Goal: Entertainment & Leisure: Consume media (video, audio)

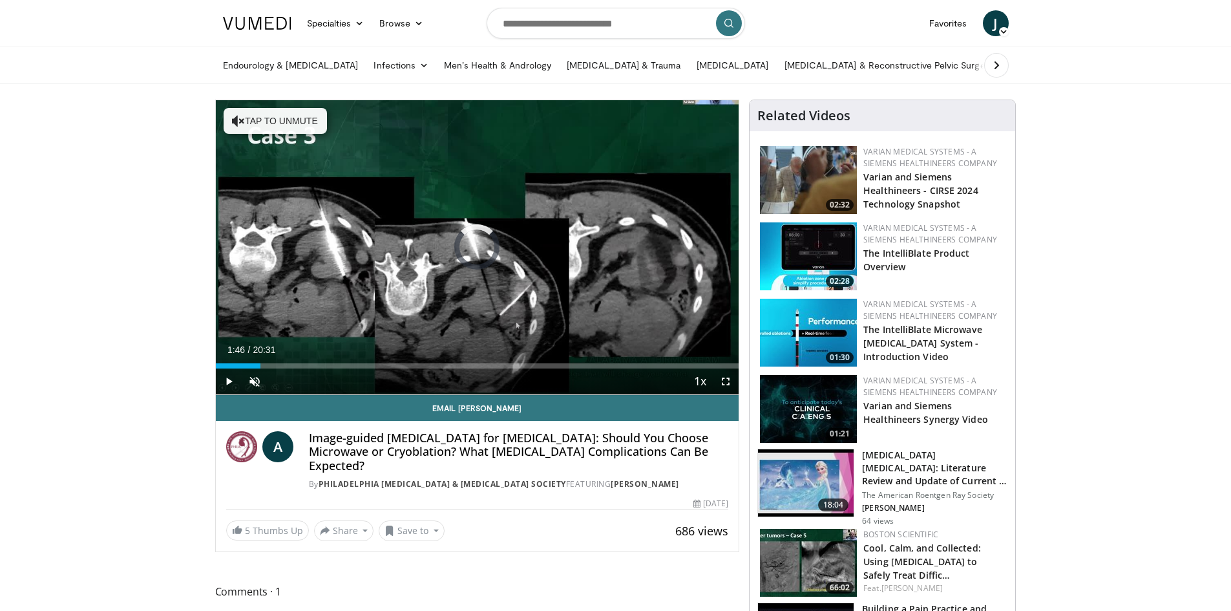
drag, startPoint x: 261, startPoint y: 361, endPoint x: 376, endPoint y: 354, distance: 115.2
click at [376, 368] on div "Current Time 1:46 / Duration 20:31 Play Skip Backward Skip Forward Unmute Loade…" at bounding box center [478, 381] width 524 height 26
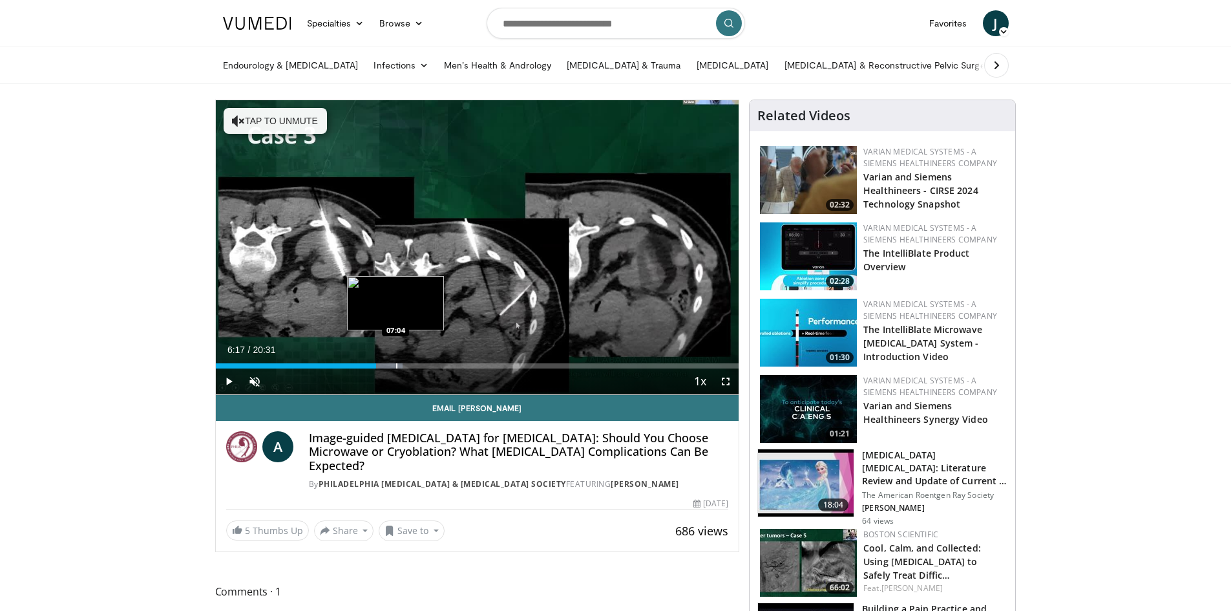
click at [396, 363] on div "Progress Bar" at bounding box center [396, 365] width 1 height 5
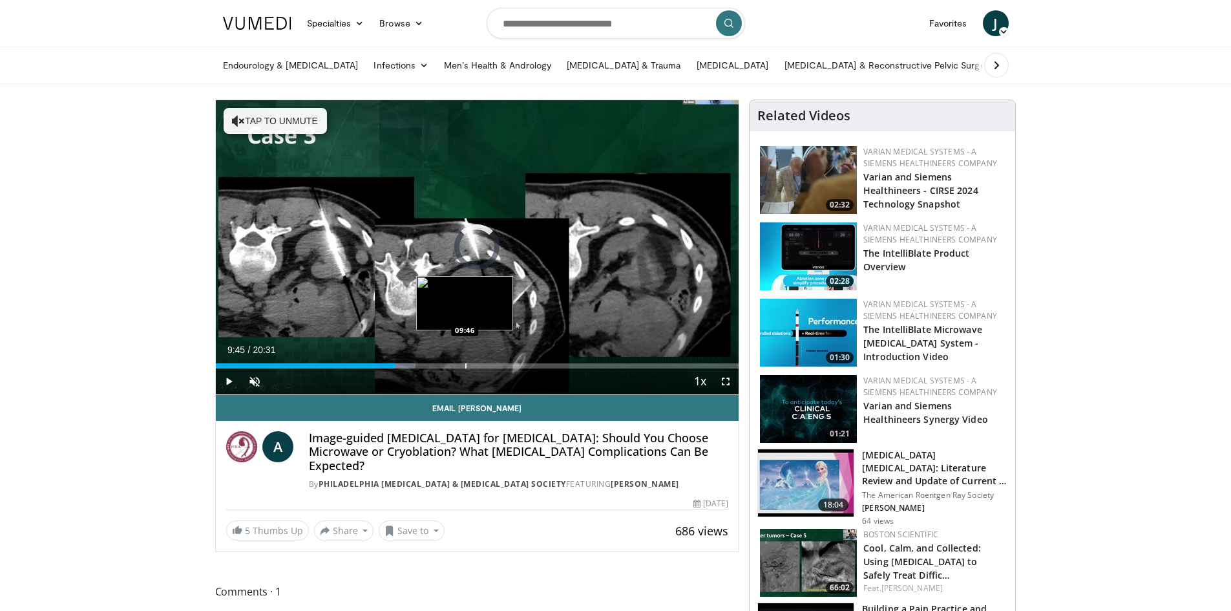
click at [465, 367] on div "Progress Bar" at bounding box center [465, 365] width 1 height 5
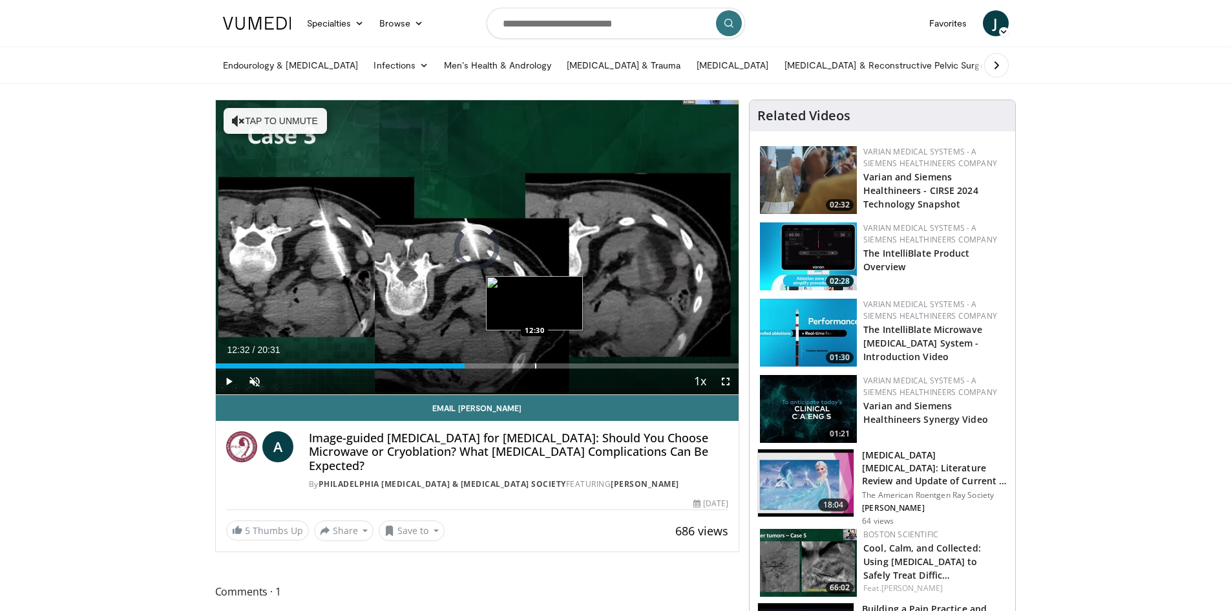
click at [535, 363] on div "Progress Bar" at bounding box center [535, 365] width 1 height 5
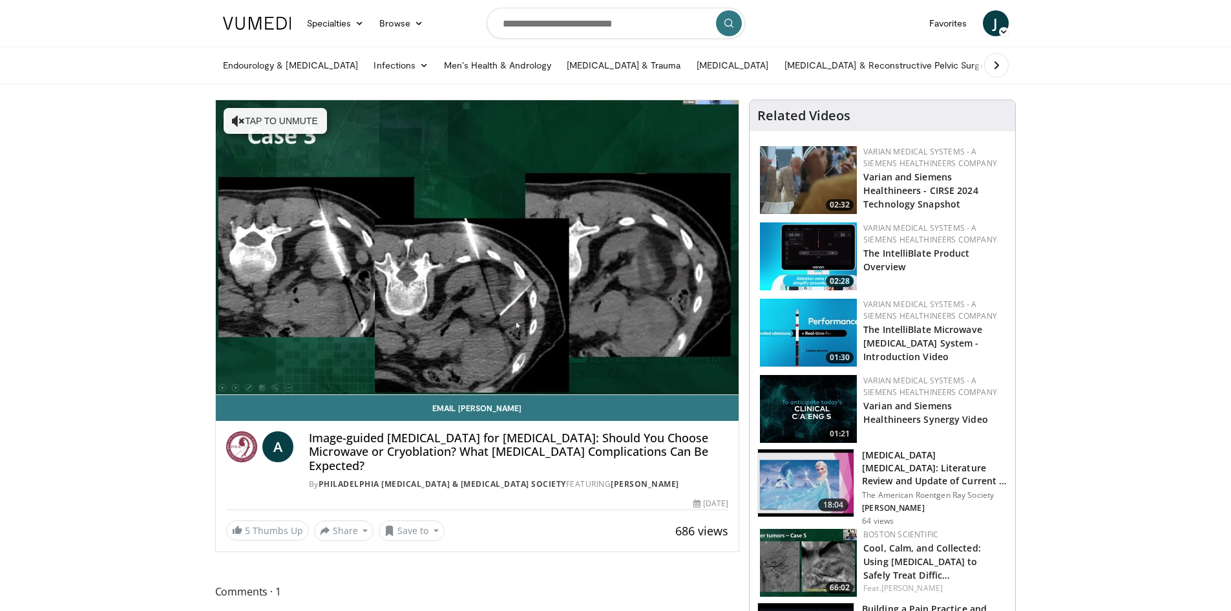
click at [580, 359] on div "10 seconds Tap to unmute" at bounding box center [478, 247] width 524 height 294
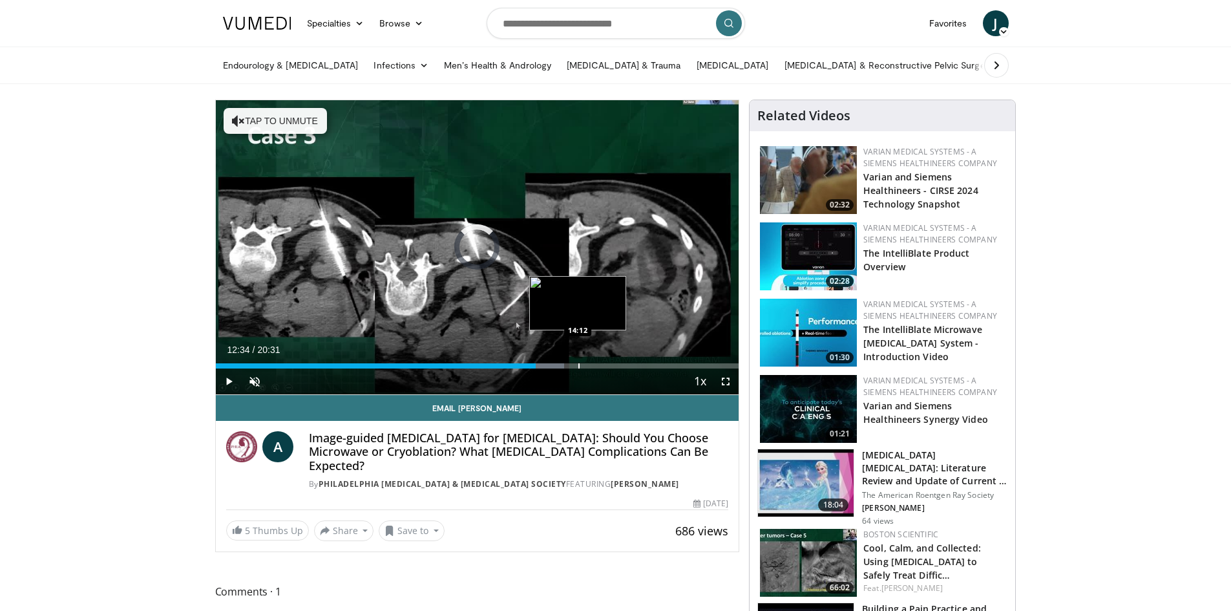
click at [579, 365] on div "Progress Bar" at bounding box center [579, 365] width 1 height 5
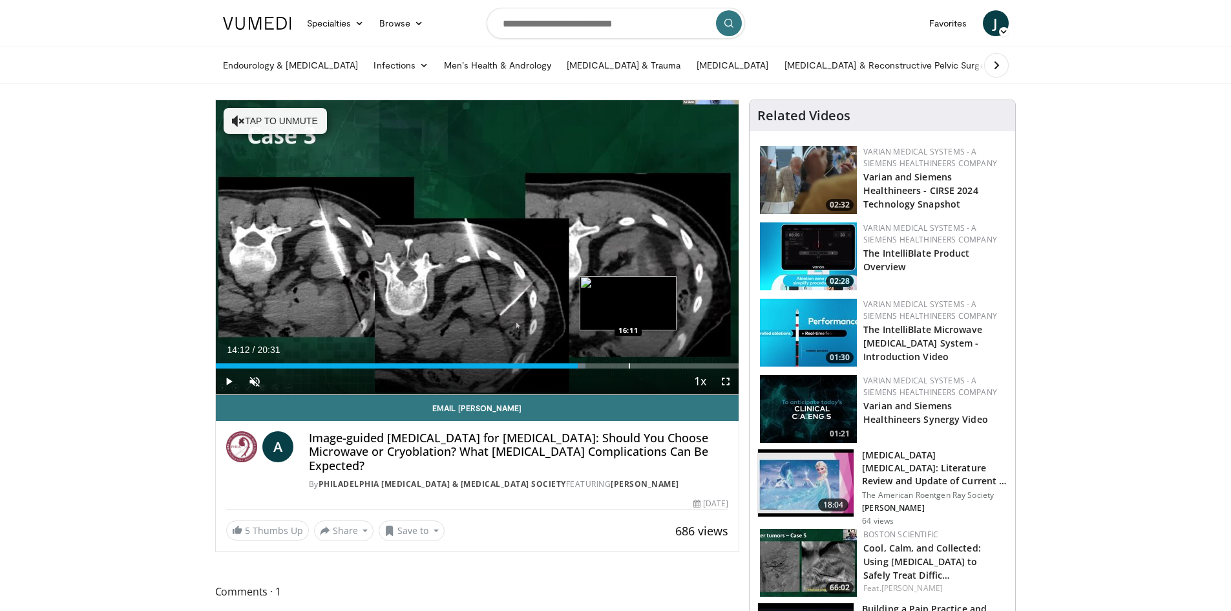
click at [629, 368] on div "Progress Bar" at bounding box center [629, 365] width 1 height 5
